Goal: Task Accomplishment & Management: Manage account settings

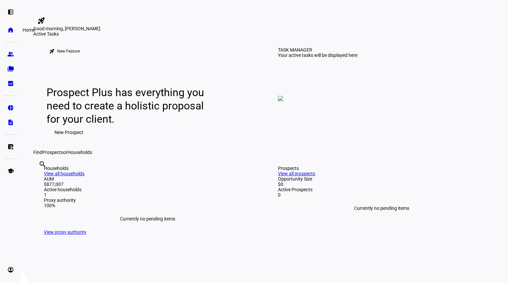
click at [11, 30] on eth-mat-symbol "home" at bounding box center [10, 30] width 7 height 7
click at [8, 68] on eth-mat-symbol "folder_copy" at bounding box center [10, 69] width 7 height 7
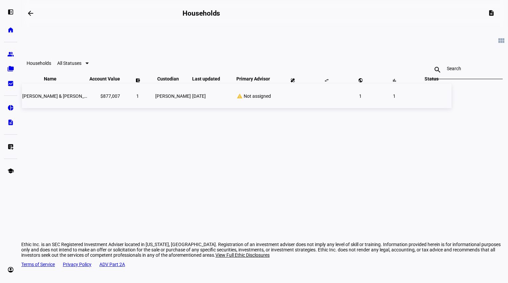
click at [88, 99] on span "[PERSON_NAME] & [PERSON_NAME] Trust, DTD [DATE]" at bounding box center [78, 95] width 113 height 5
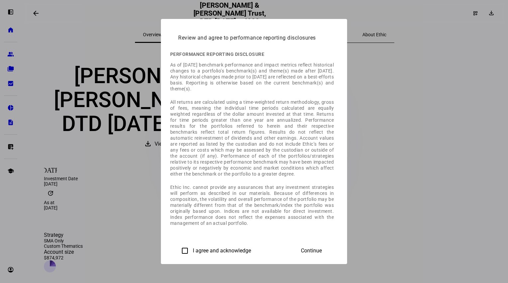
click at [178, 250] on input "I agree and acknowledge" at bounding box center [184, 250] width 13 height 13
checkbox input "true"
click at [322, 250] on span "Continue" at bounding box center [311, 251] width 21 height 6
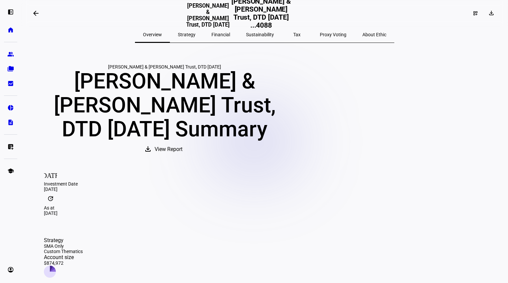
click at [196, 34] on span "Strategy" at bounding box center [187, 34] width 18 height 5
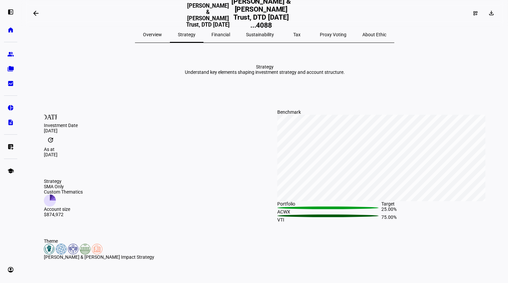
click at [230, 35] on span "Financial" at bounding box center [221, 34] width 19 height 5
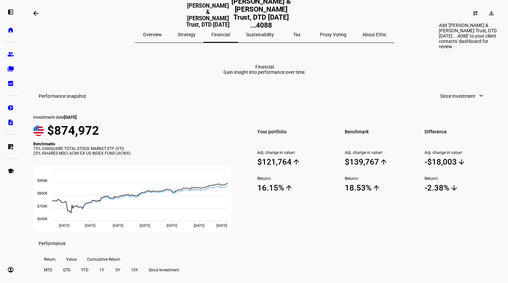
click at [473, 15] on mat-icon "dashboard_customize" at bounding box center [475, 13] width 5 height 5
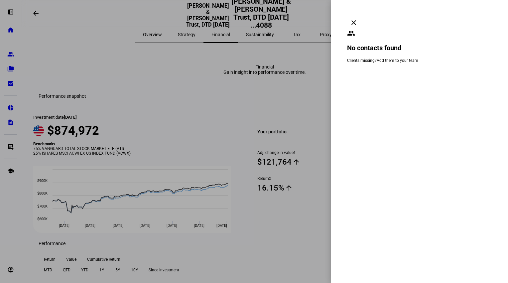
click at [358, 19] on mat-icon "clear" at bounding box center [354, 23] width 8 height 8
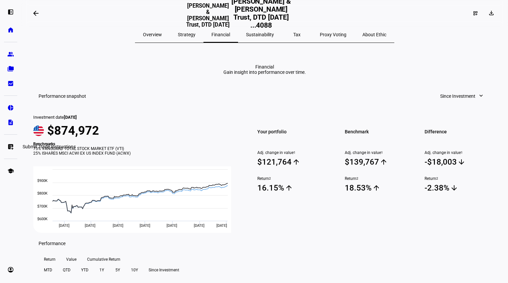
click at [8, 145] on eth-mat-symbol "list_alt_add" at bounding box center [10, 146] width 7 height 7
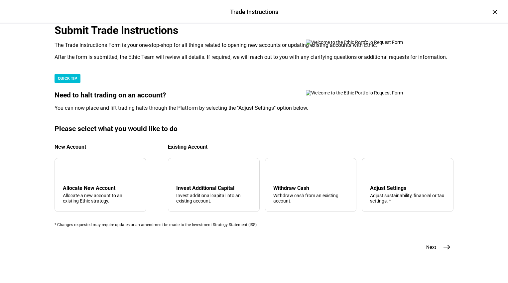
scroll to position [180, 0]
click at [370, 166] on mat-icon "tune" at bounding box center [375, 171] width 11 height 11
click at [447, 243] on mat-icon "east" at bounding box center [447, 247] width 8 height 8
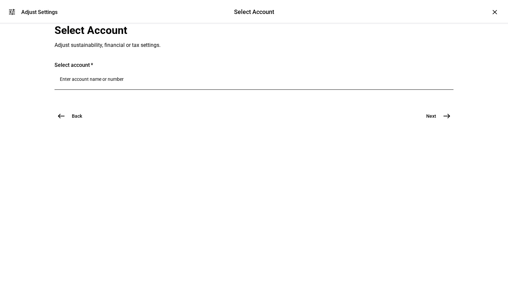
scroll to position [0, 0]
click at [90, 90] on div at bounding box center [254, 80] width 389 height 19
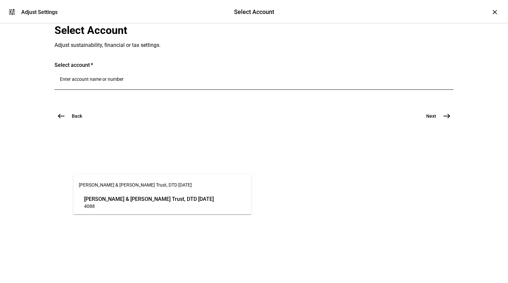
click at [118, 200] on span "[PERSON_NAME] & [PERSON_NAME] Trust, DTD [DATE]" at bounding box center [149, 199] width 130 height 8
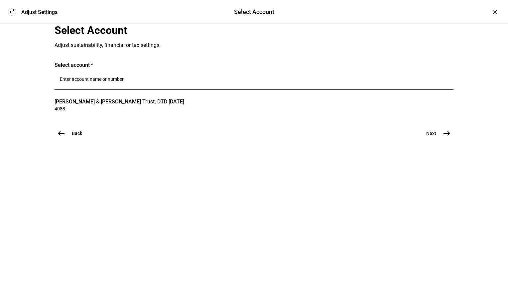
click at [444, 137] on mat-icon "east" at bounding box center [447, 133] width 8 height 8
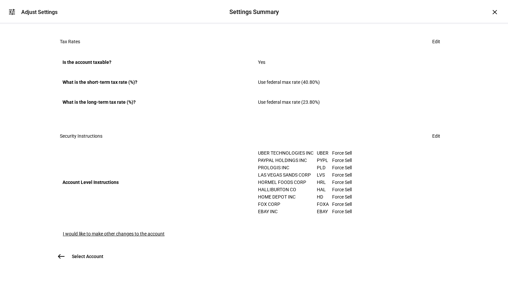
scroll to position [433, 0]
click at [433, 129] on span "Edit" at bounding box center [437, 135] width 8 height 13
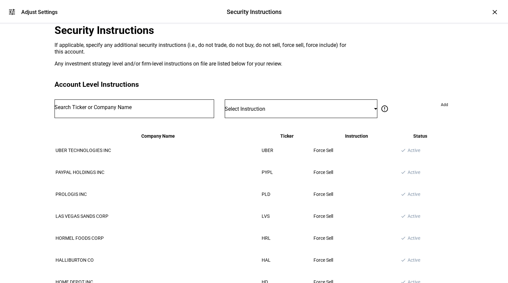
scroll to position [33, 0]
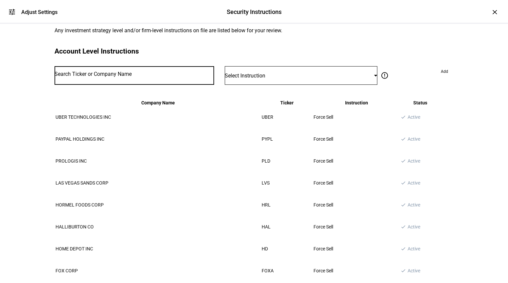
click at [124, 77] on input "Number" at bounding box center [135, 74] width 160 height 5
type input "ORCL"
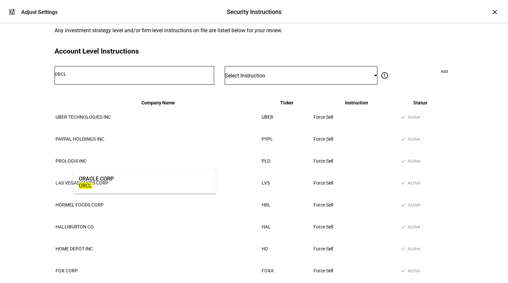
click at [112, 179] on div "ORACLE CORP" at bounding box center [96, 179] width 35 height 8
click at [260, 79] on span "Select Instruction" at bounding box center [245, 76] width 41 height 6
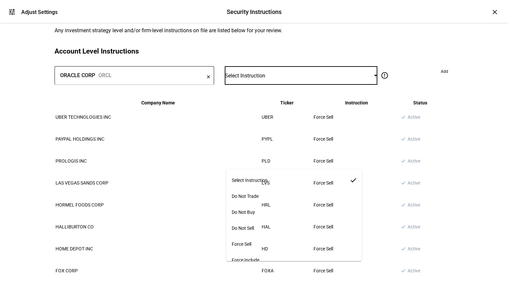
click at [252, 242] on span "Force Sell" at bounding box center [242, 244] width 20 height 5
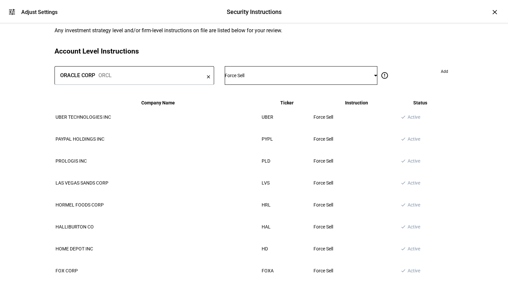
click at [441, 77] on span "Add" at bounding box center [444, 71] width 7 height 11
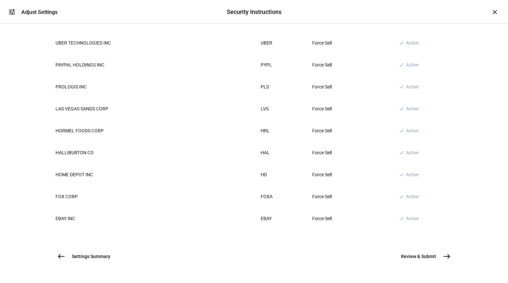
scroll to position [251, 0]
click at [443, 253] on mat-icon "east" at bounding box center [447, 257] width 8 height 8
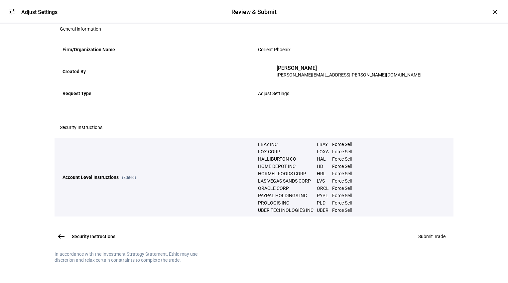
scroll to position [133, 0]
click at [425, 239] on span "Submit Trade" at bounding box center [432, 236] width 27 height 5
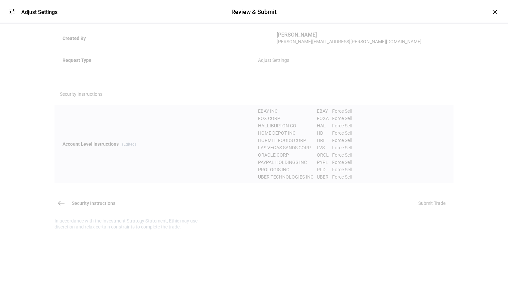
scroll to position [0, 0]
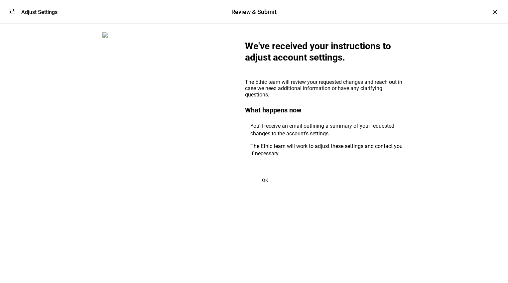
drag, startPoint x: 237, startPoint y: 247, endPoint x: 216, endPoint y: 239, distance: 23.0
click at [237, 204] on div "We've received your instructions to adjust account settings. The Ethic team wil…" at bounding box center [254, 114] width 399 height 180
